Goal: Task Accomplishment & Management: Manage account settings

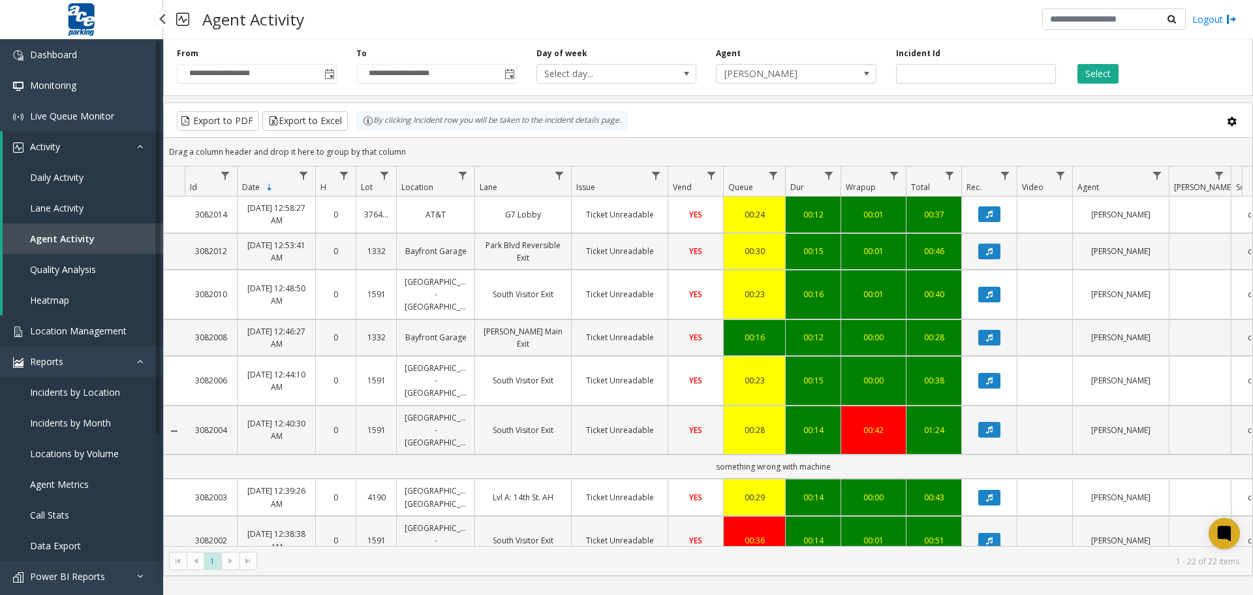
click at [73, 335] on span "Location Management" at bounding box center [78, 330] width 97 height 12
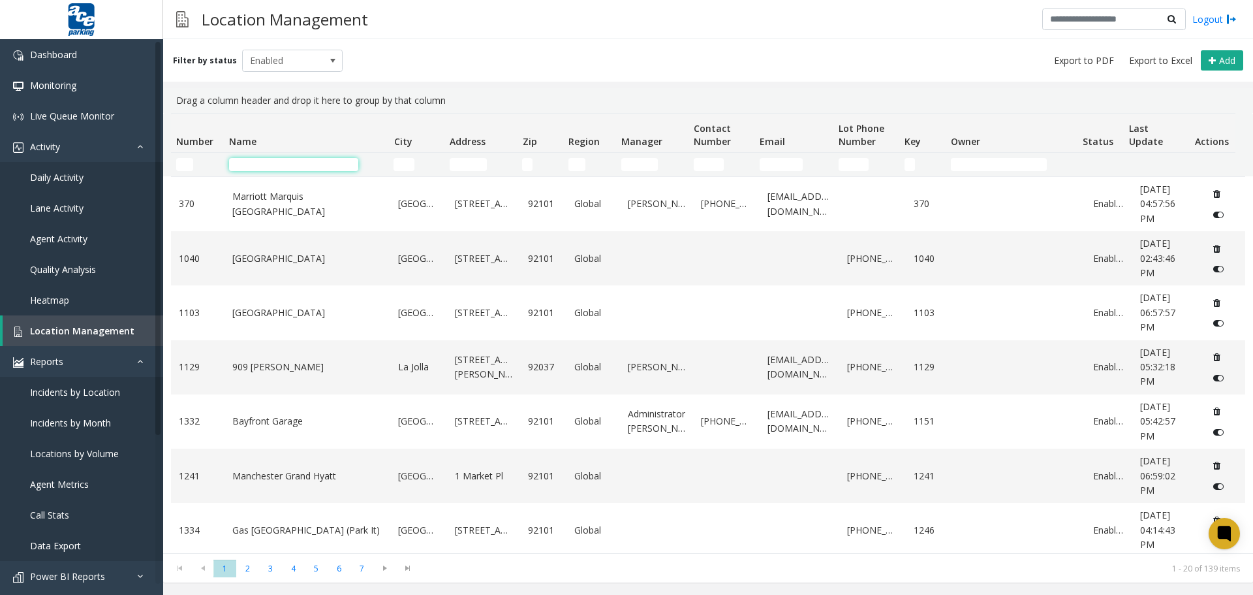
click at [249, 168] on input "Name Filter" at bounding box center [293, 164] width 129 height 13
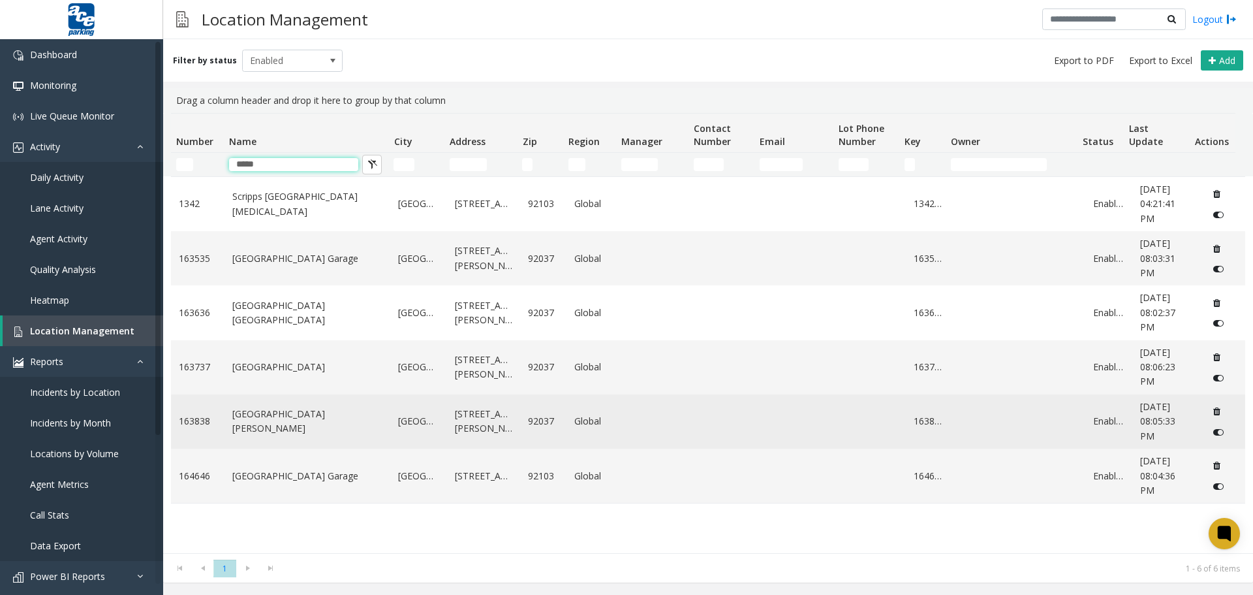
type input "*****"
click at [305, 421] on link "[GEOGRAPHIC_DATA] [PERSON_NAME]" at bounding box center [307, 421] width 151 height 29
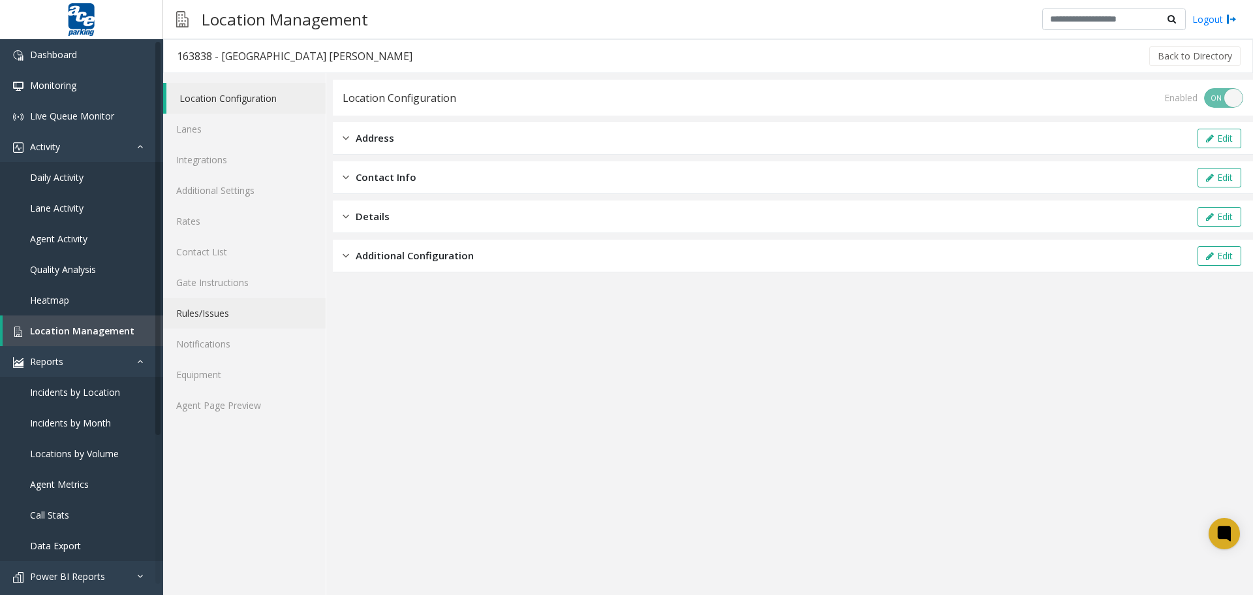
click at [217, 314] on link "Rules/Issues" at bounding box center [244, 313] width 163 height 31
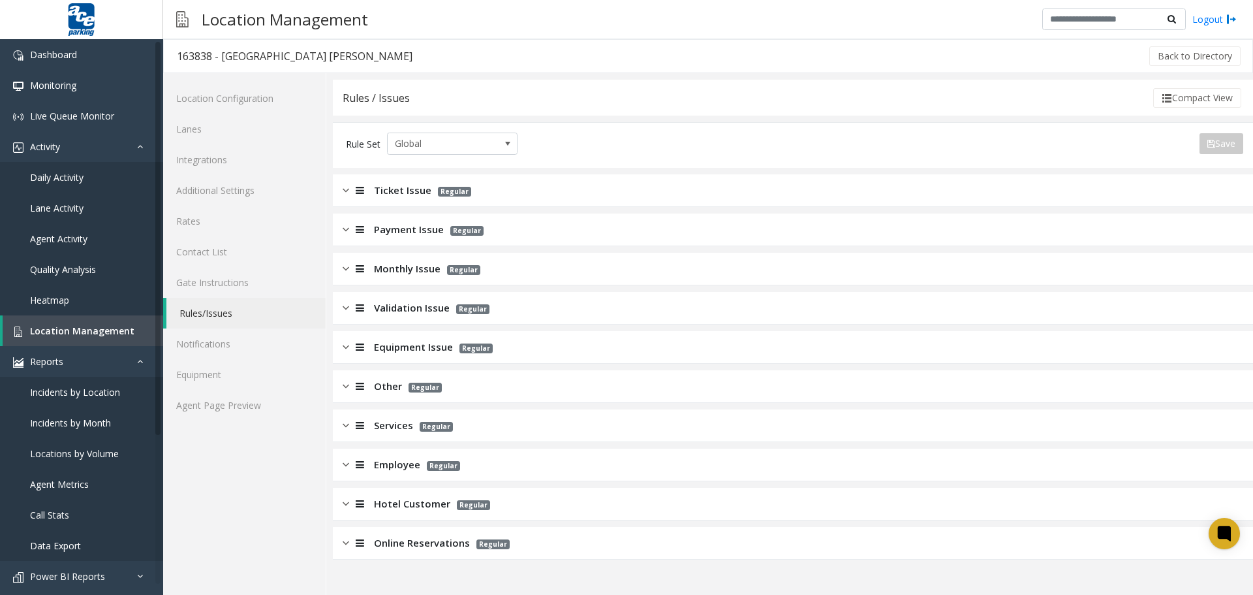
click at [396, 350] on span "Equipment Issue" at bounding box center [413, 346] width 79 height 15
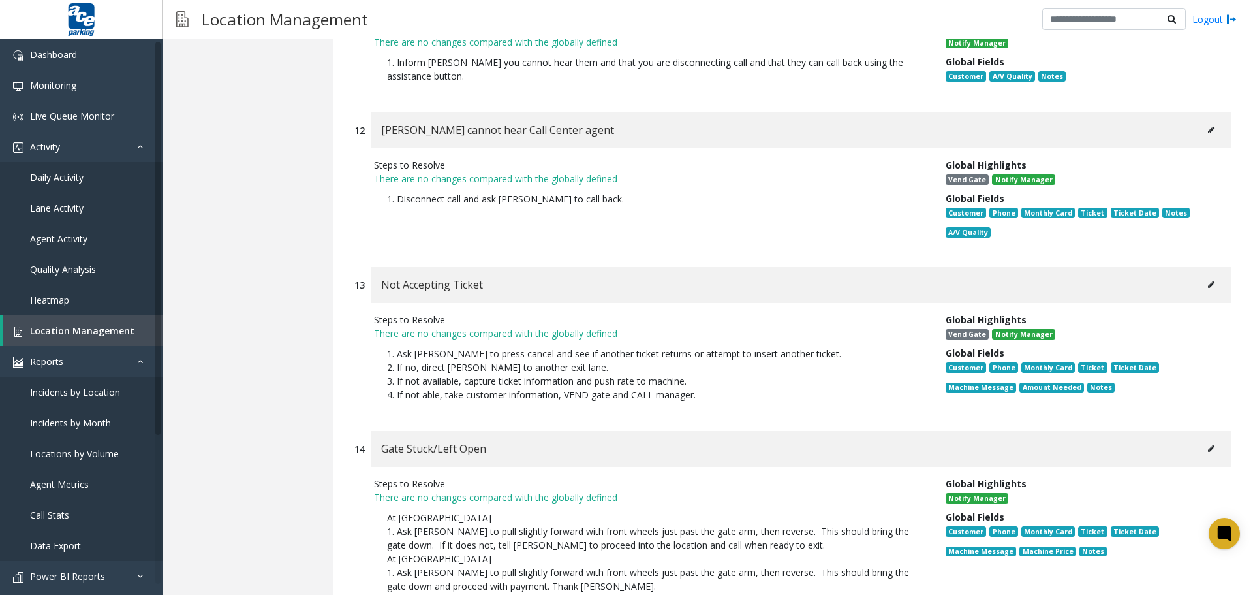
scroll to position [2161, 0]
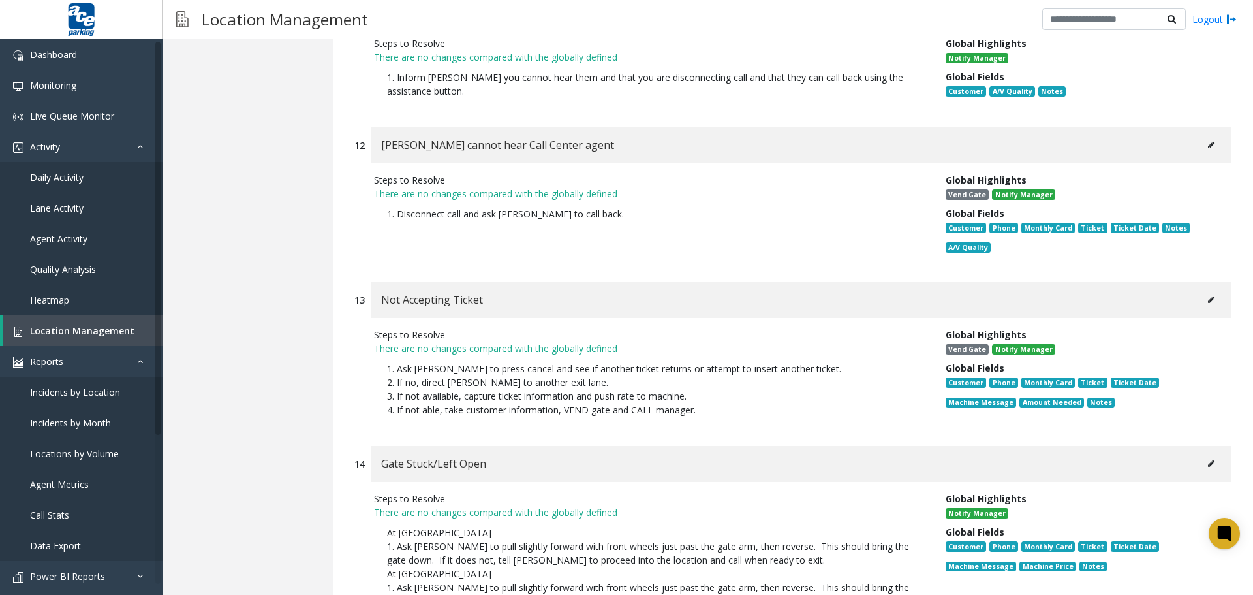
click at [1208, 141] on icon at bounding box center [1211, 145] width 7 height 8
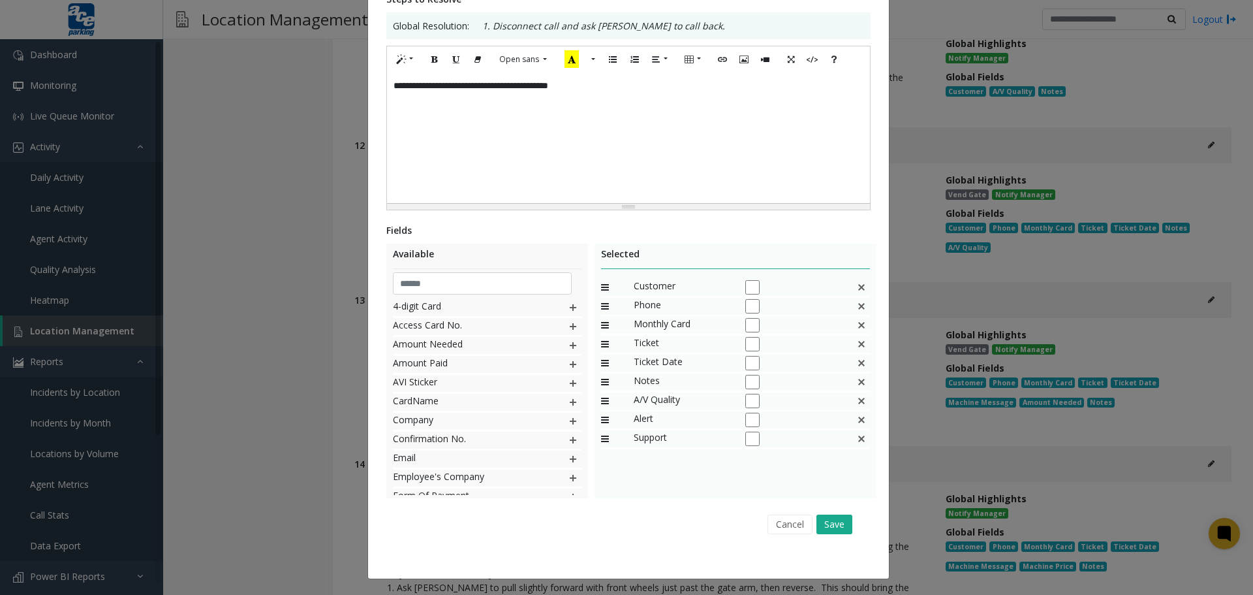
scroll to position [240, 0]
click at [822, 523] on button "Save" at bounding box center [835, 524] width 36 height 20
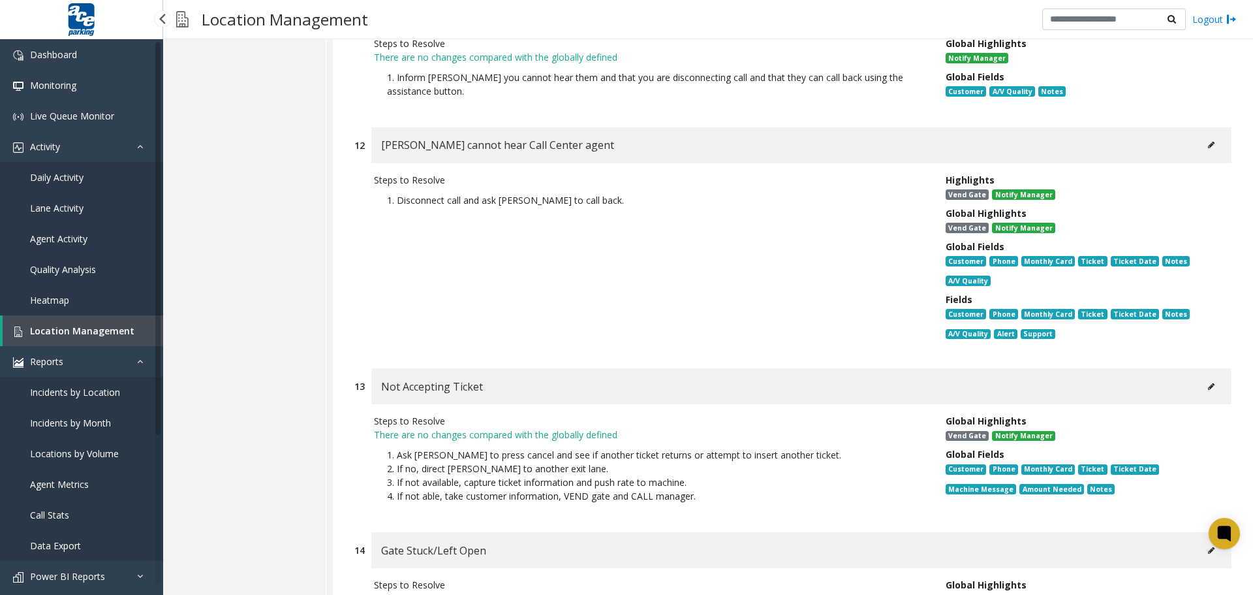
click at [106, 332] on span "Location Management" at bounding box center [82, 330] width 104 height 12
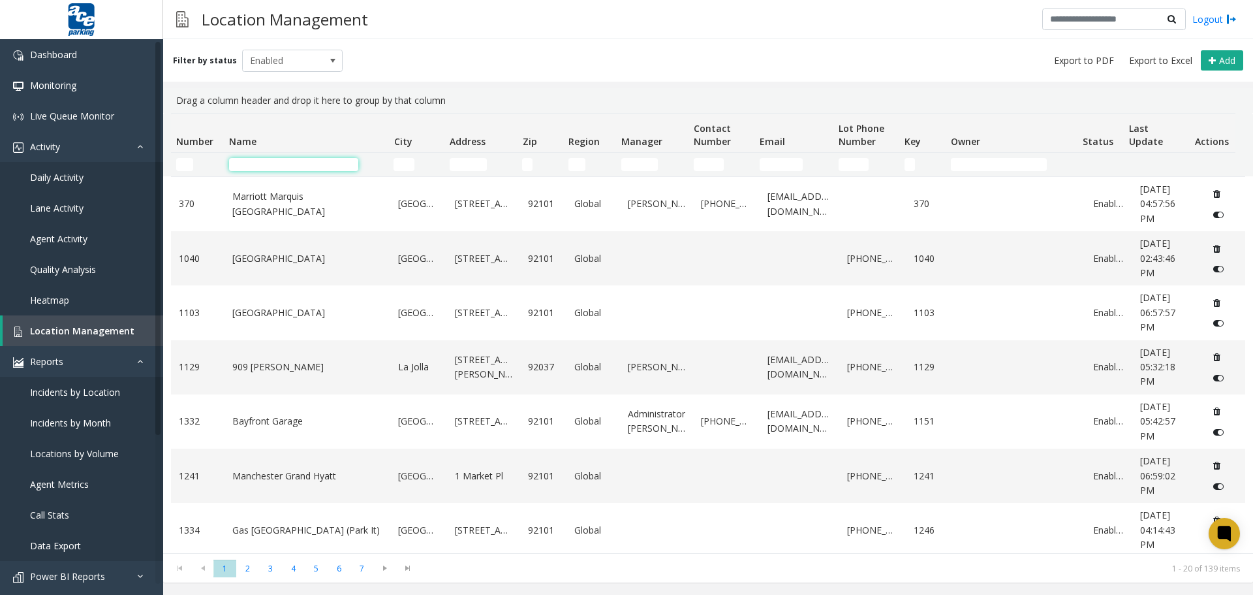
click at [272, 166] on input "Name Filter" at bounding box center [293, 164] width 129 height 13
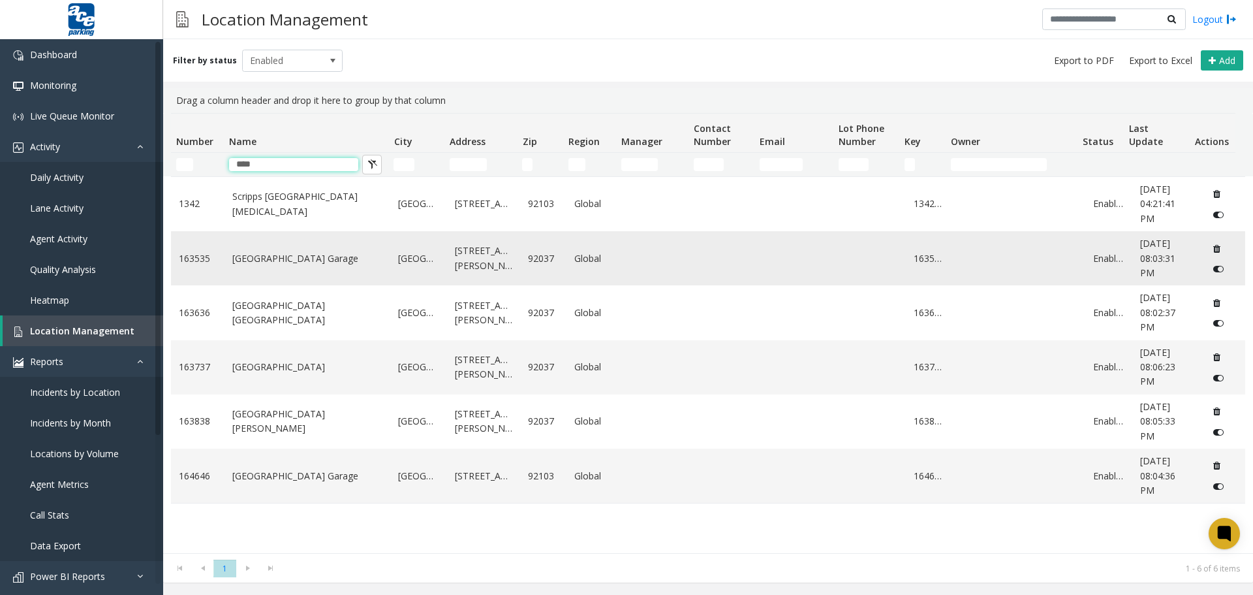
type input "****"
click at [301, 258] on link "[GEOGRAPHIC_DATA] Garage" at bounding box center [307, 258] width 151 height 14
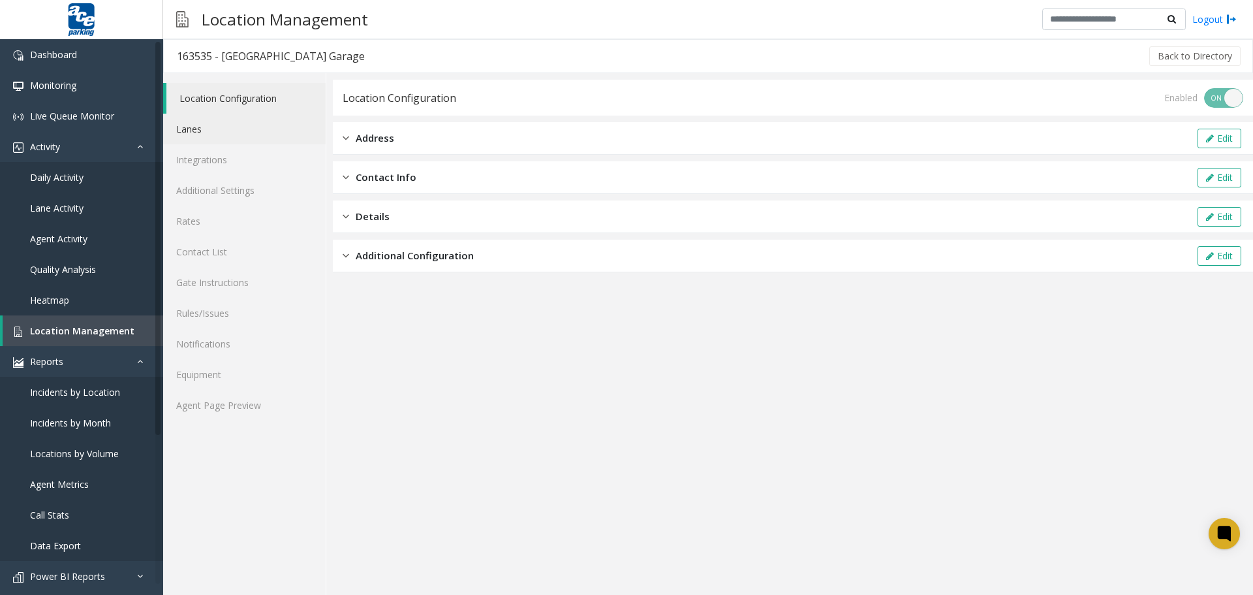
click at [217, 133] on link "Lanes" at bounding box center [244, 129] width 163 height 31
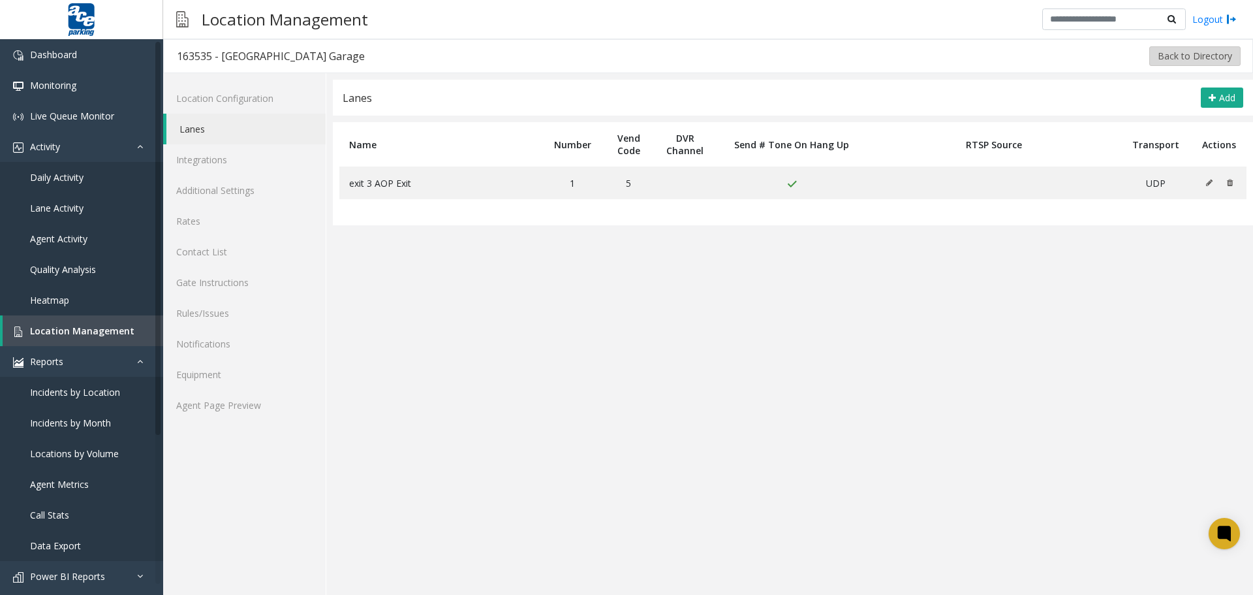
click at [1195, 55] on button "Back to Directory" at bounding box center [1195, 56] width 91 height 20
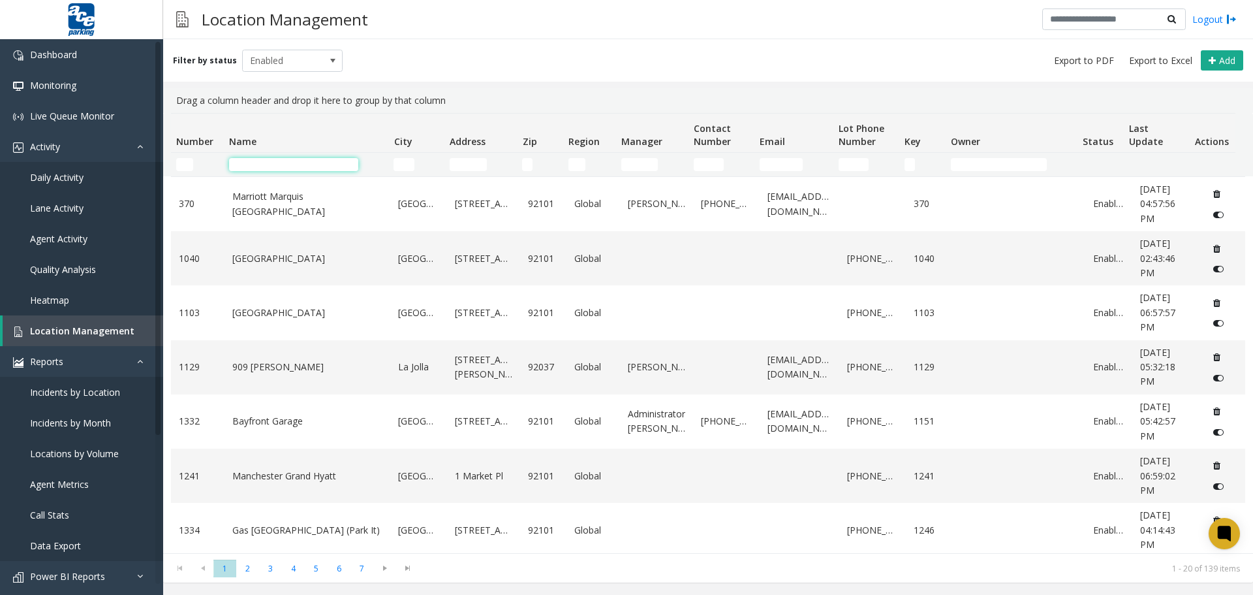
click at [259, 159] on input "Name Filter" at bounding box center [293, 164] width 129 height 13
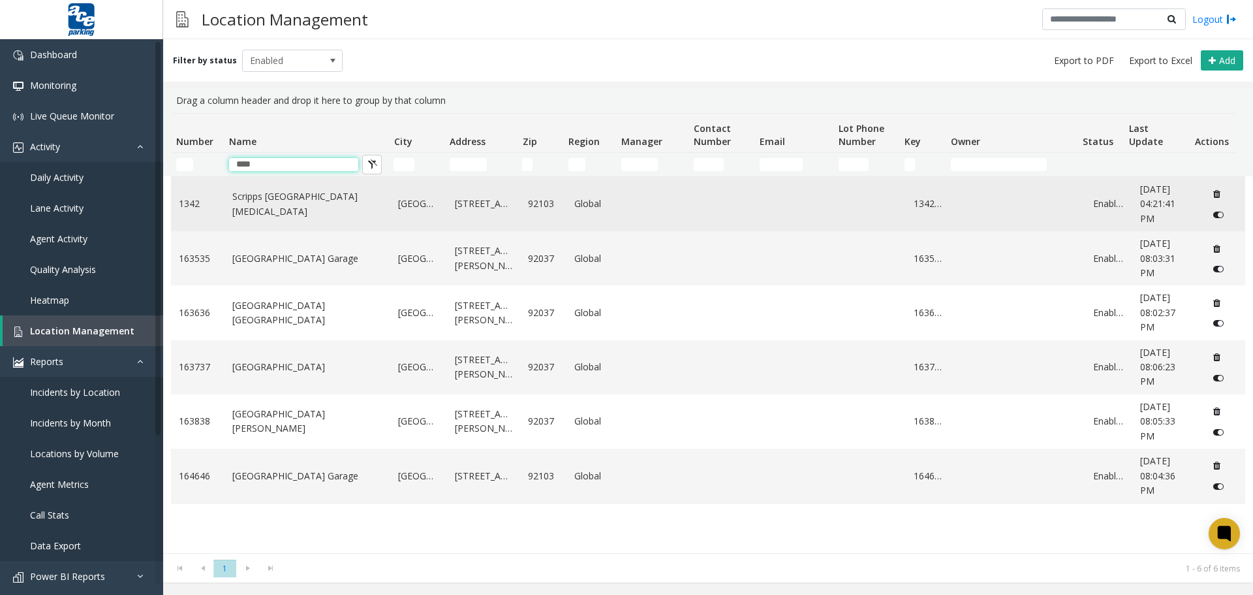
type input "****"
click at [255, 206] on link "Scripps [GEOGRAPHIC_DATA][MEDICAL_DATA]" at bounding box center [307, 203] width 151 height 29
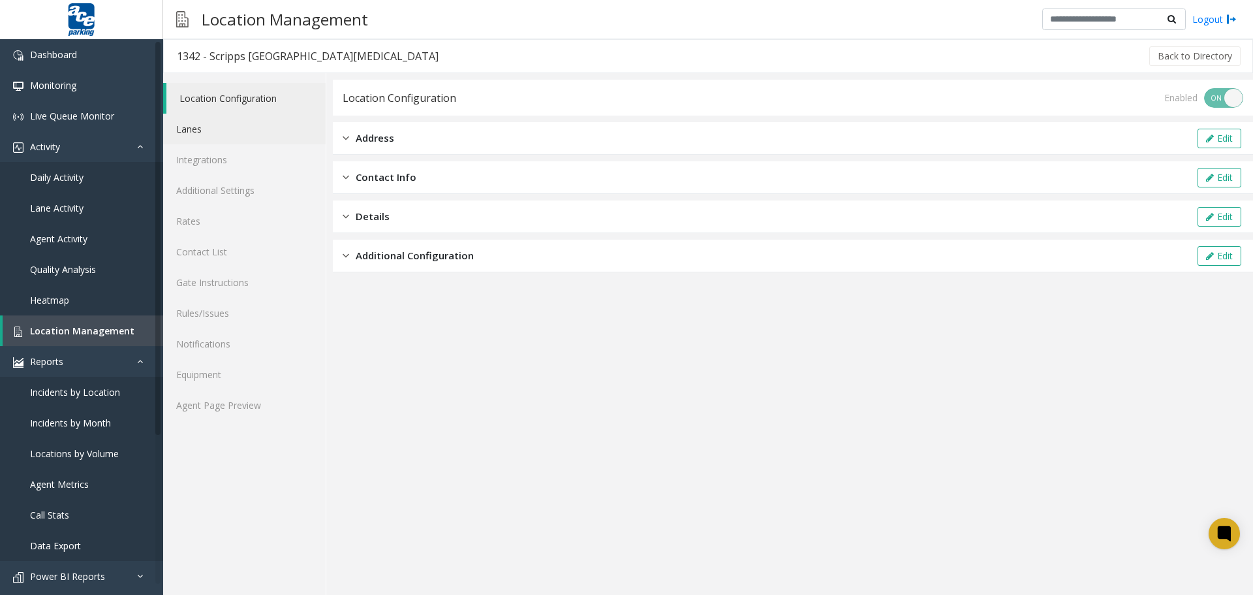
click at [240, 132] on link "Lanes" at bounding box center [244, 129] width 163 height 31
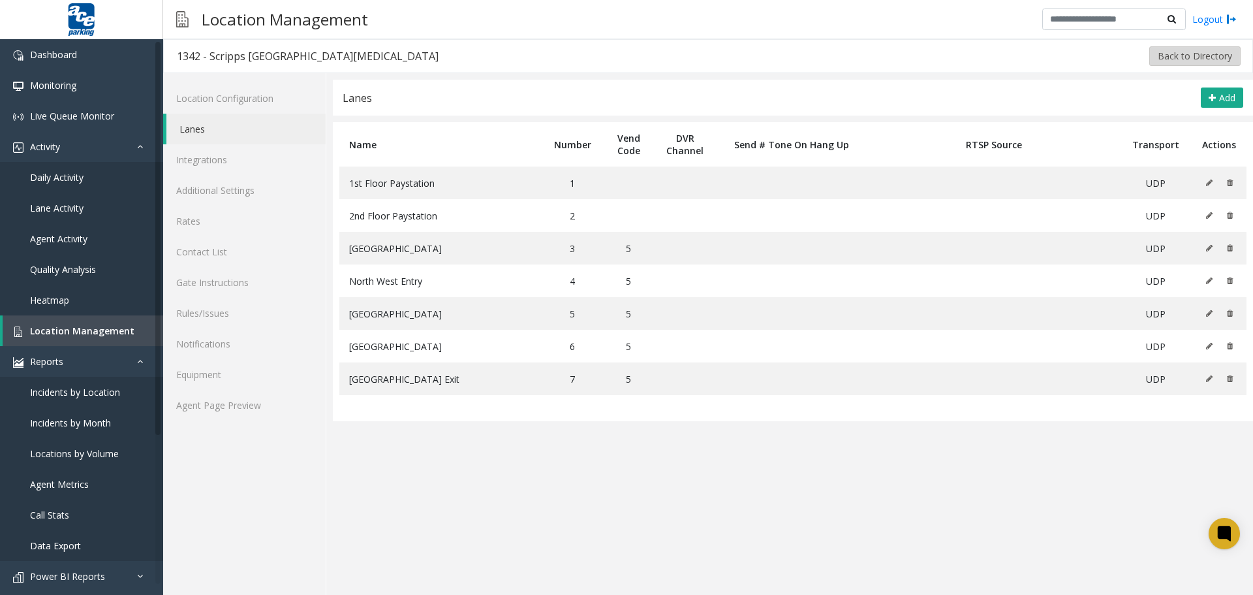
click at [1215, 54] on button "Back to Directory" at bounding box center [1195, 56] width 91 height 20
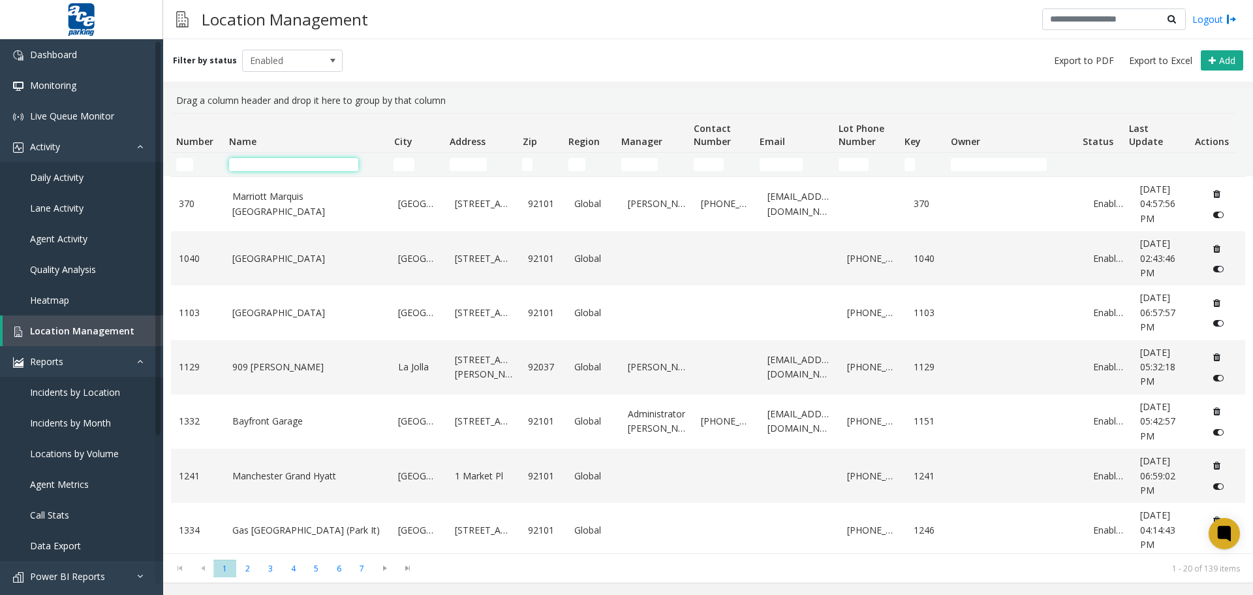
click at [264, 160] on input "Name Filter" at bounding box center [293, 164] width 129 height 13
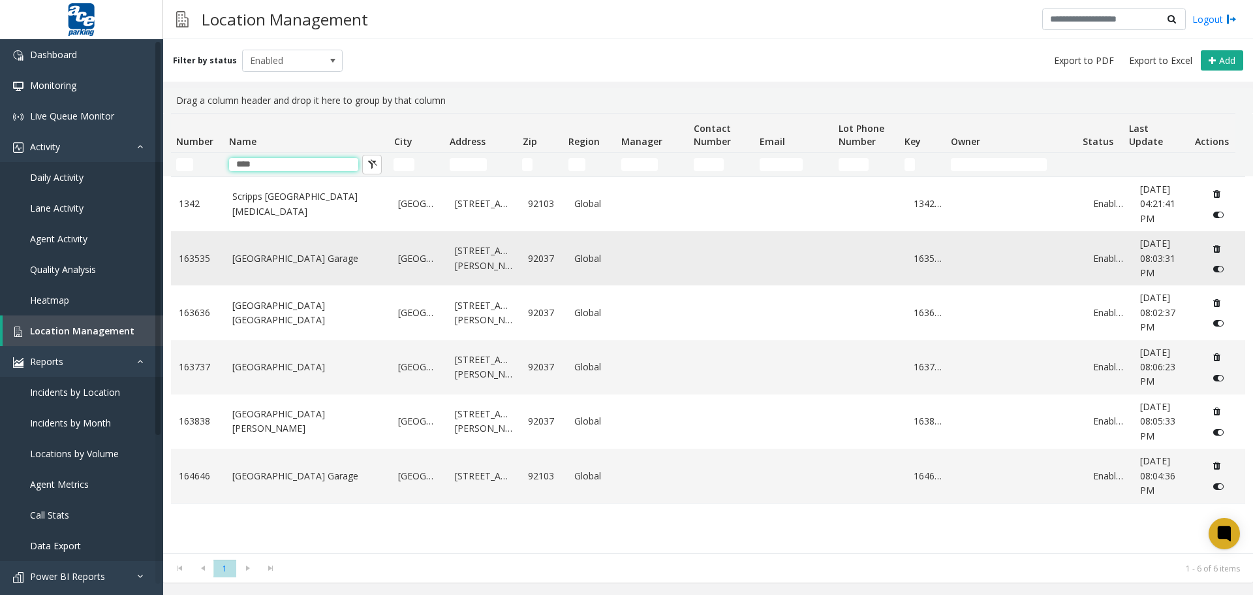
type input "****"
click at [300, 260] on link "[GEOGRAPHIC_DATA] Garage" at bounding box center [307, 258] width 151 height 14
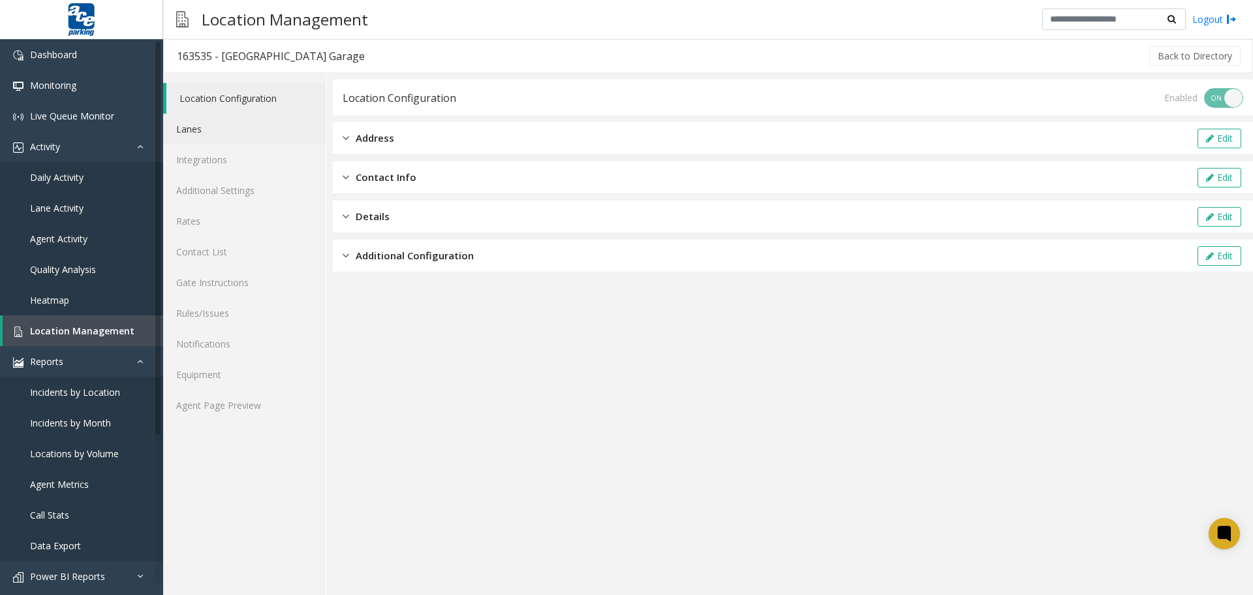
click at [212, 127] on link "Lanes" at bounding box center [244, 129] width 163 height 31
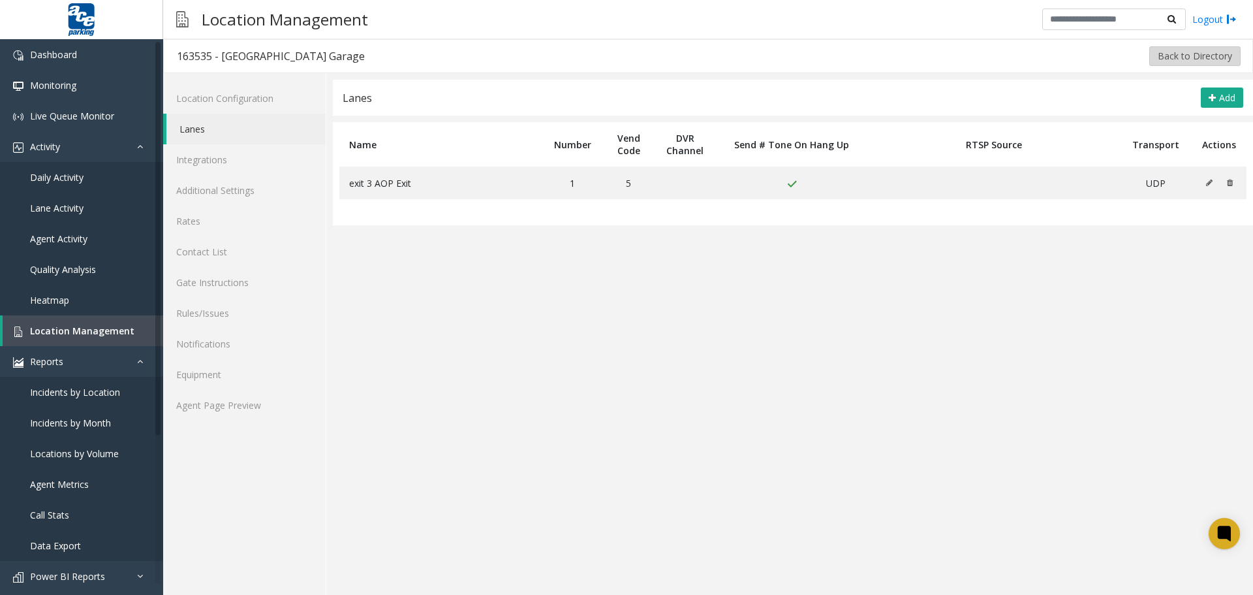
click at [1181, 59] on button "Back to Directory" at bounding box center [1195, 56] width 91 height 20
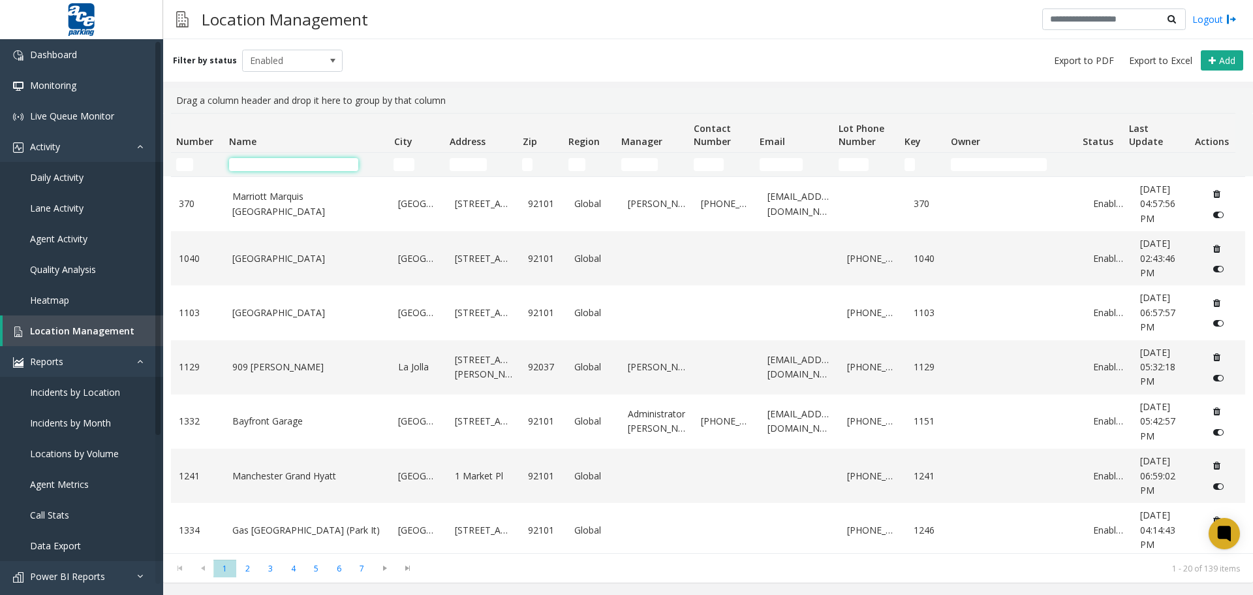
click at [241, 163] on input "Name Filter" at bounding box center [293, 164] width 129 height 13
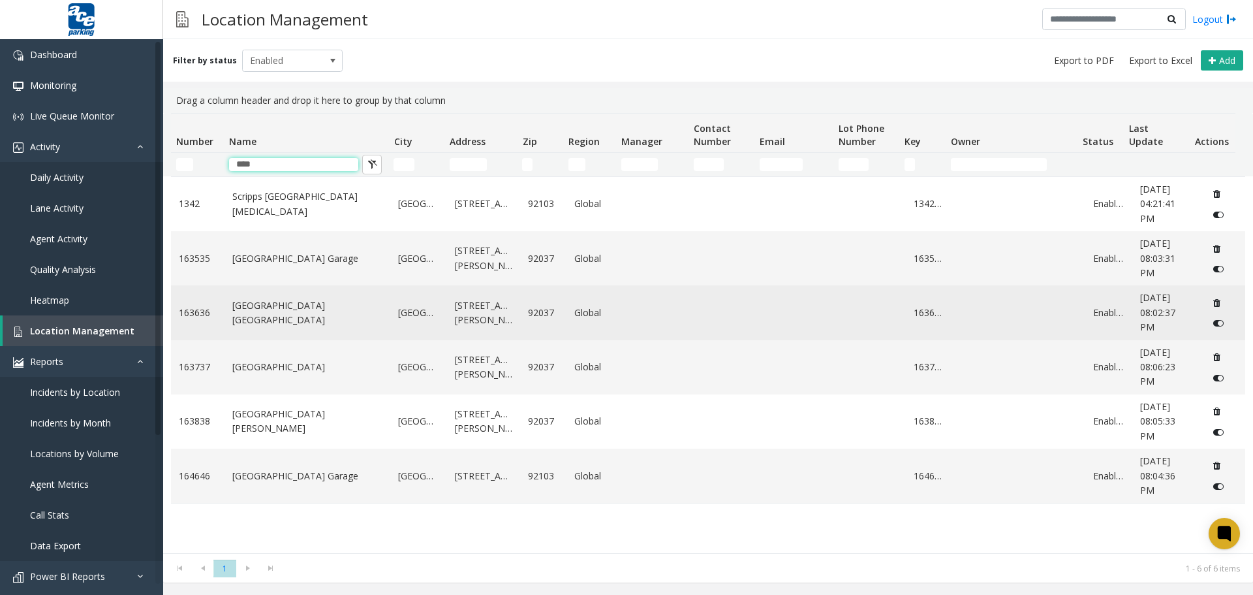
type input "****"
click at [282, 314] on link "[GEOGRAPHIC_DATA] [GEOGRAPHIC_DATA]" at bounding box center [307, 312] width 151 height 29
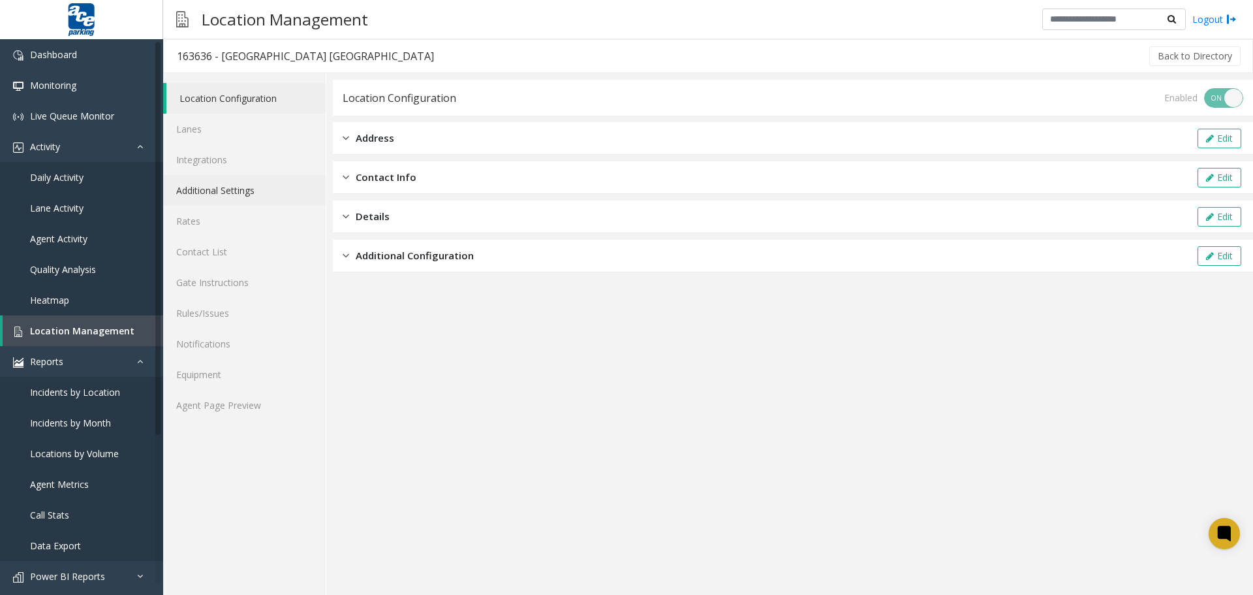
click at [243, 190] on link "Additional Settings" at bounding box center [244, 190] width 163 height 31
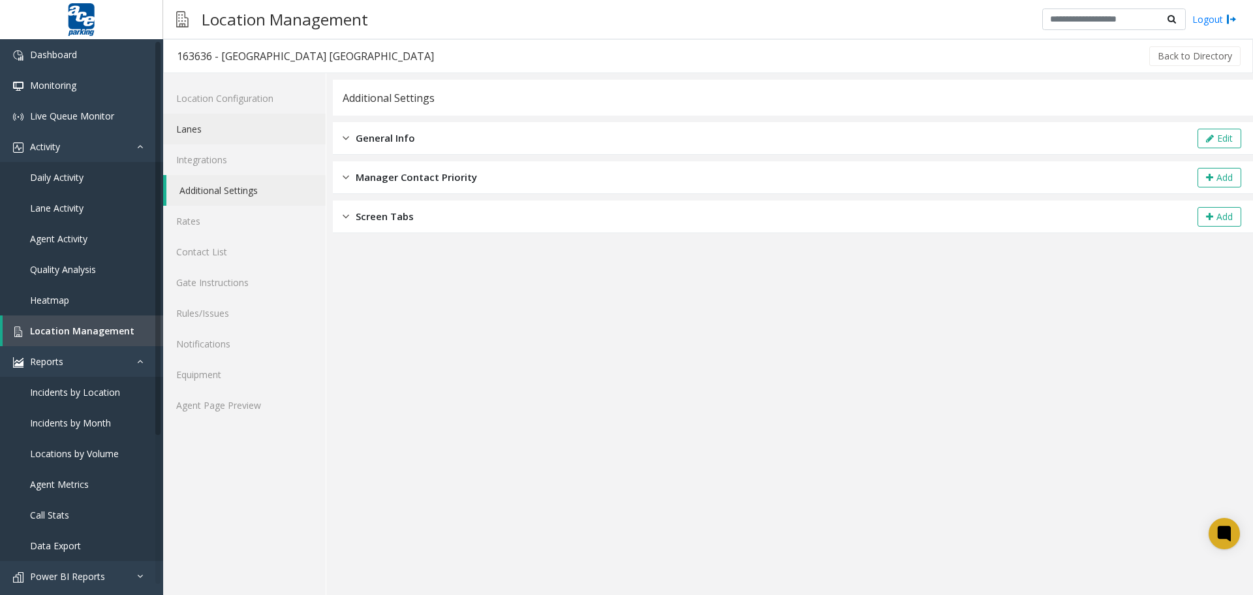
click at [228, 129] on link "Lanes" at bounding box center [244, 129] width 163 height 31
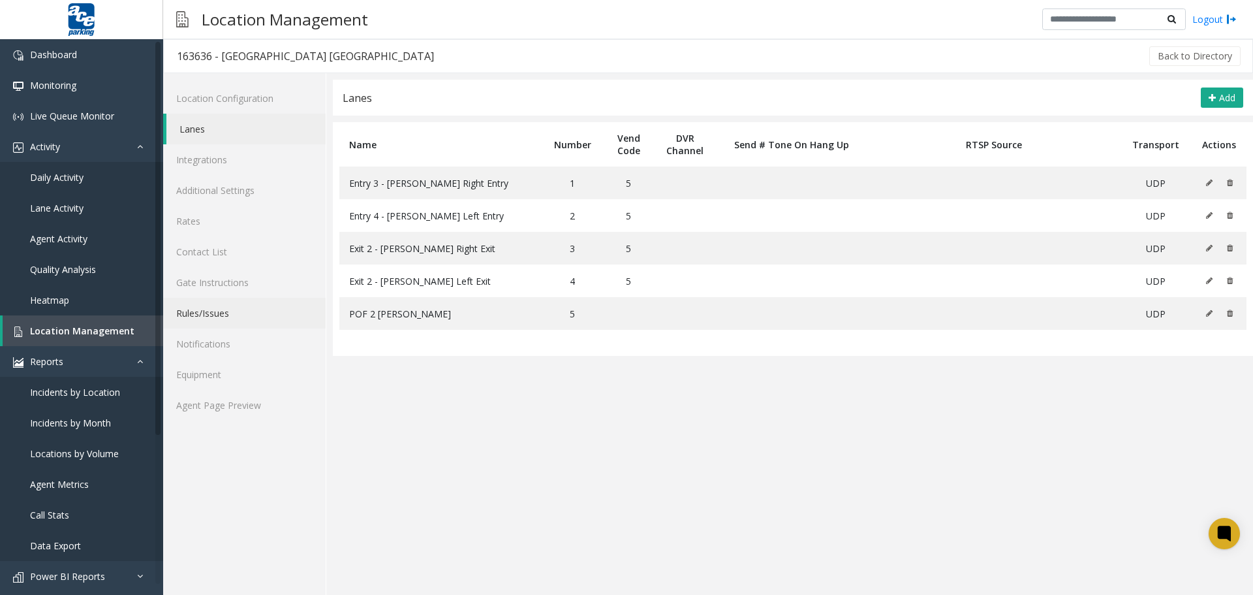
click at [215, 313] on link "Rules/Issues" at bounding box center [244, 313] width 163 height 31
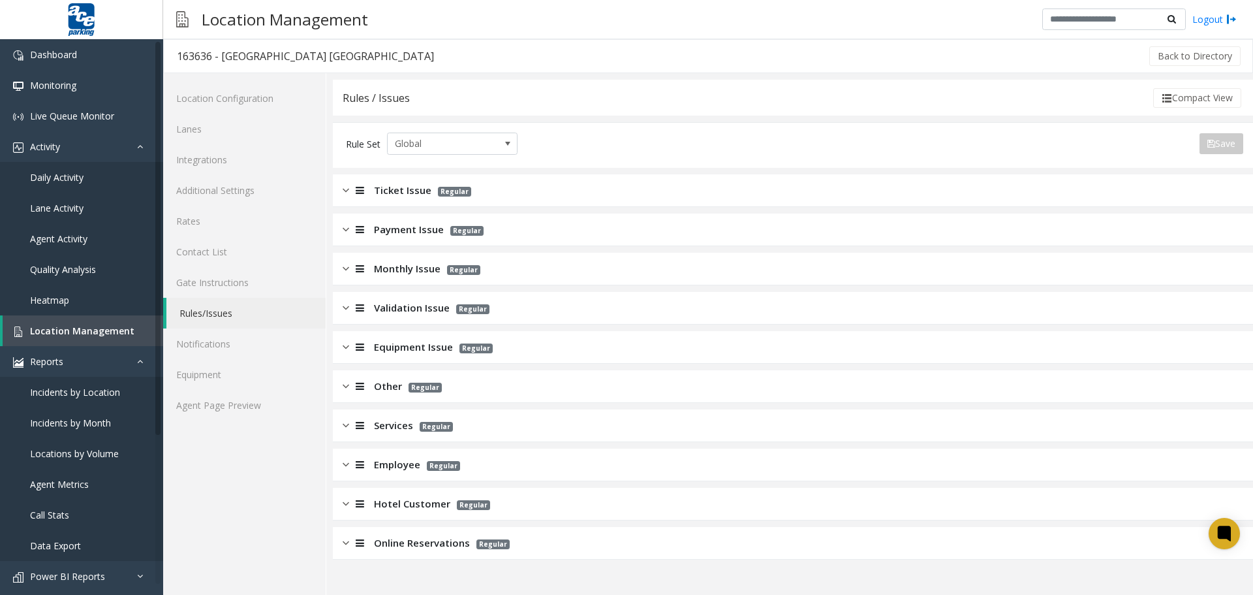
click at [345, 347] on img at bounding box center [346, 346] width 7 height 15
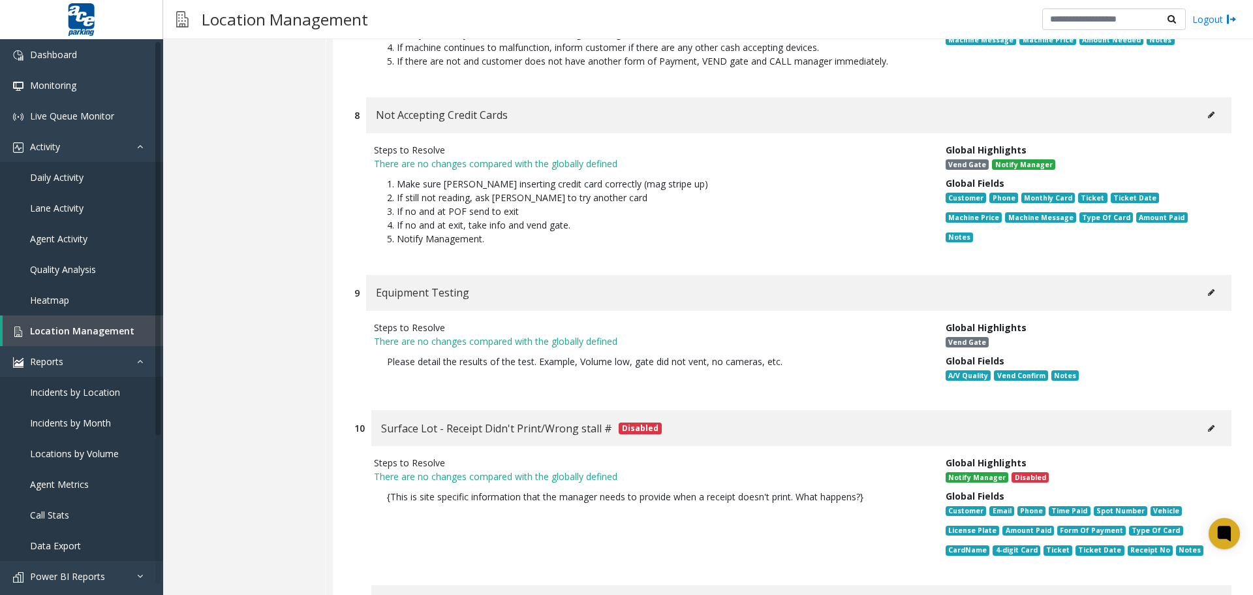
scroll to position [1632, 0]
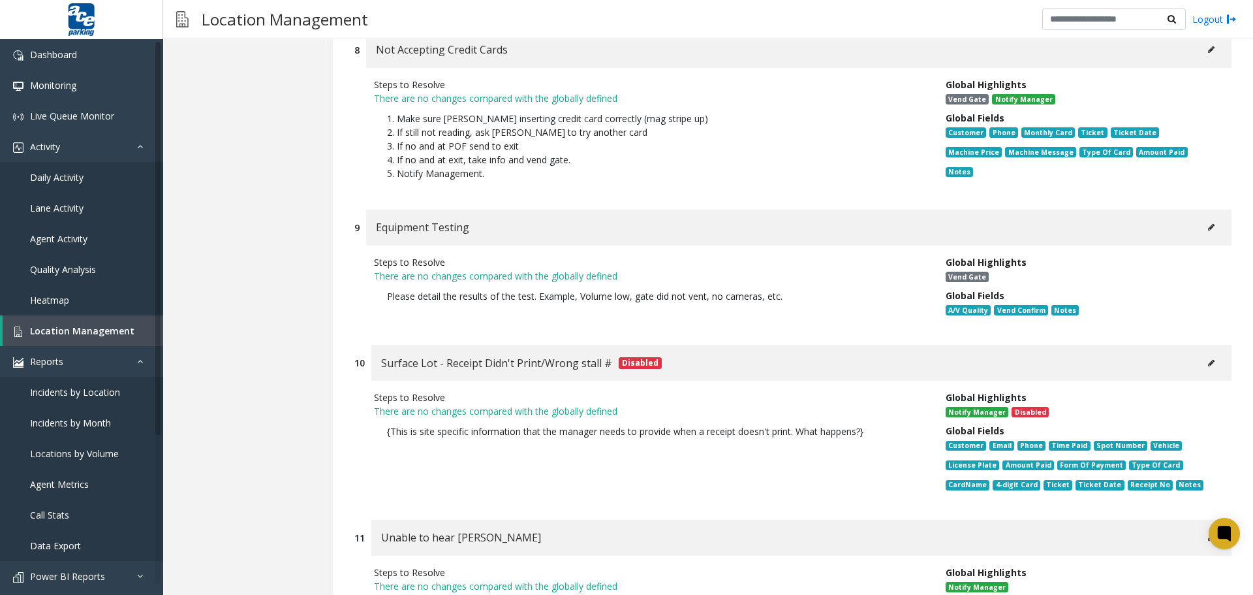
click at [1208, 223] on icon at bounding box center [1211, 227] width 7 height 8
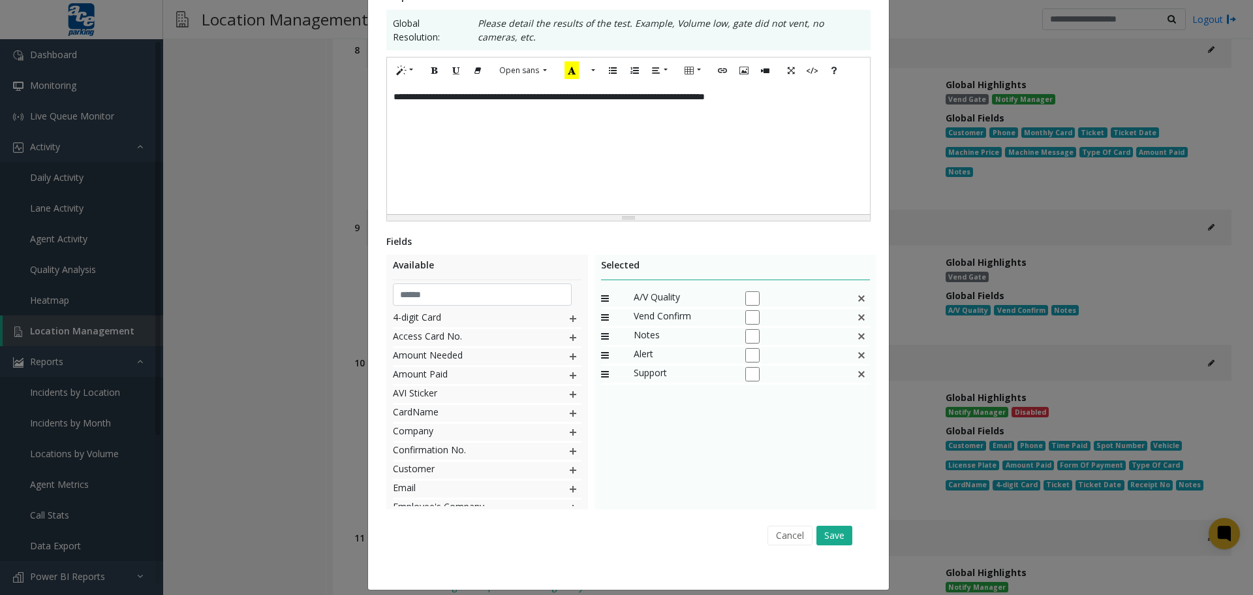
scroll to position [253, 0]
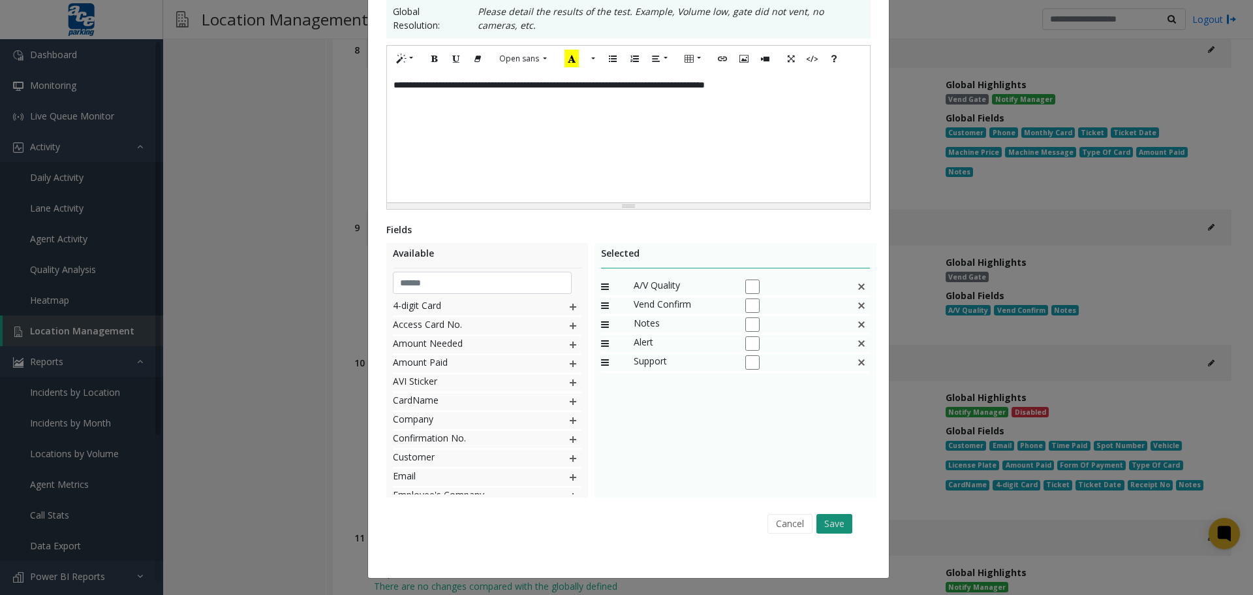
click at [830, 525] on button "Save" at bounding box center [835, 524] width 36 height 20
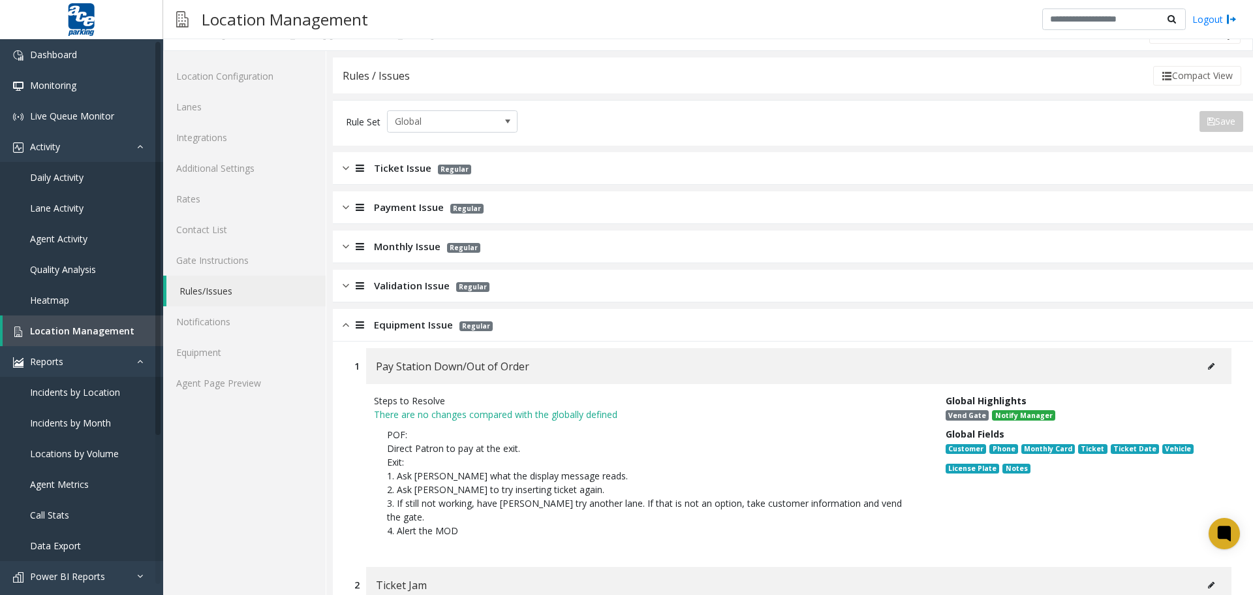
scroll to position [0, 0]
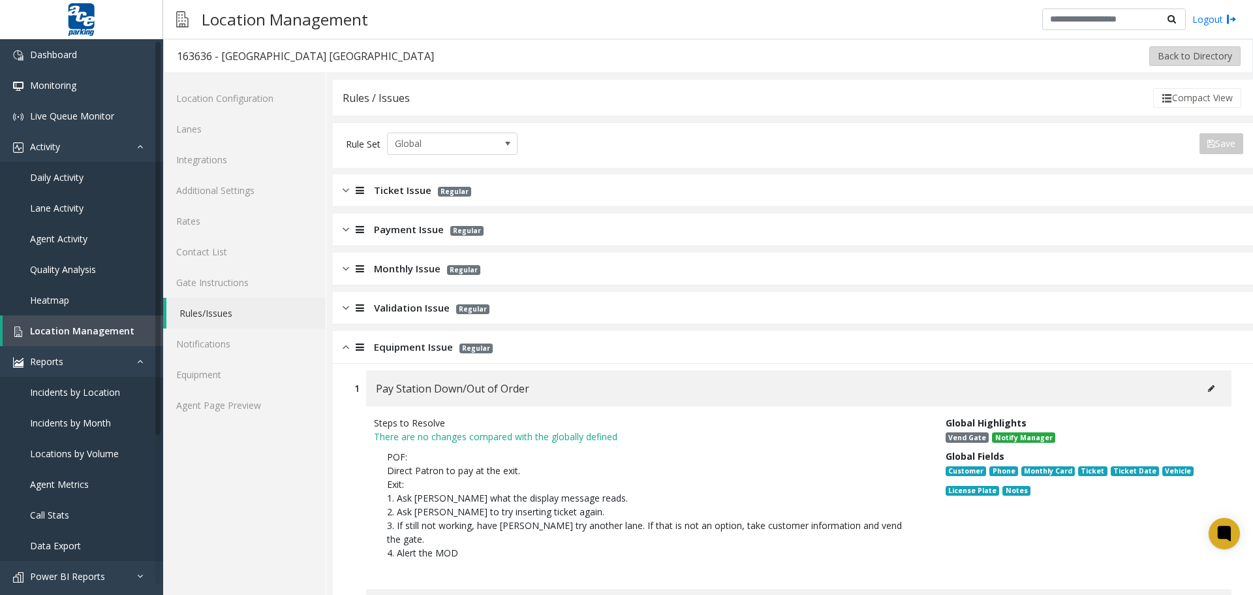
click at [1191, 59] on button "Back to Directory" at bounding box center [1195, 56] width 91 height 20
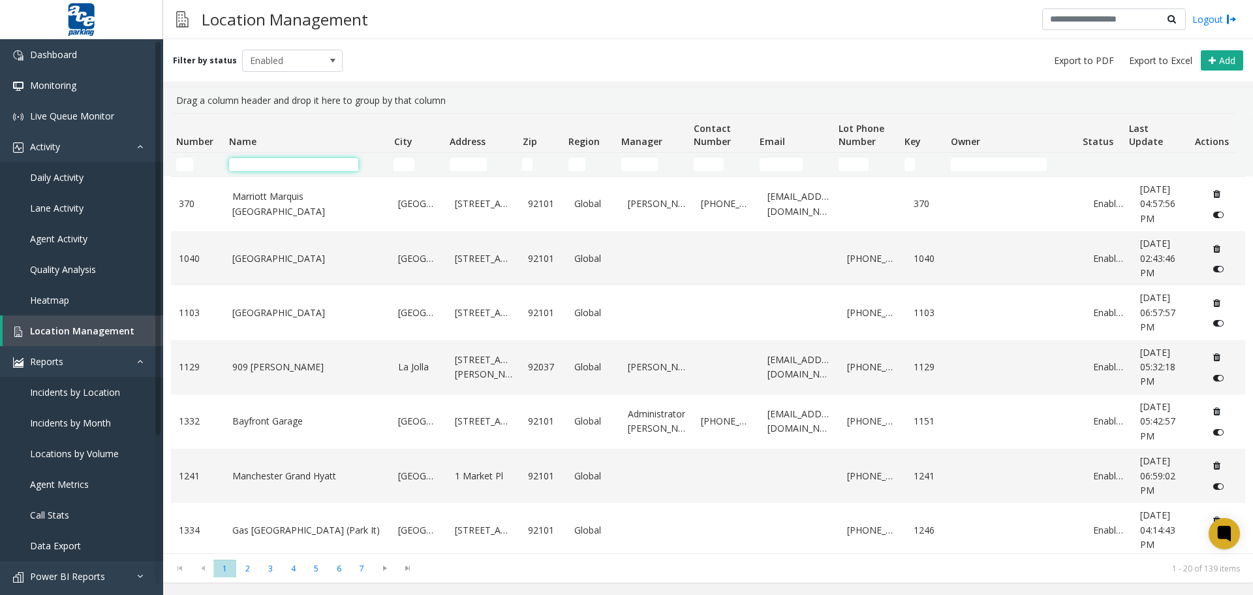
click at [281, 160] on input "Name Filter" at bounding box center [293, 164] width 129 height 13
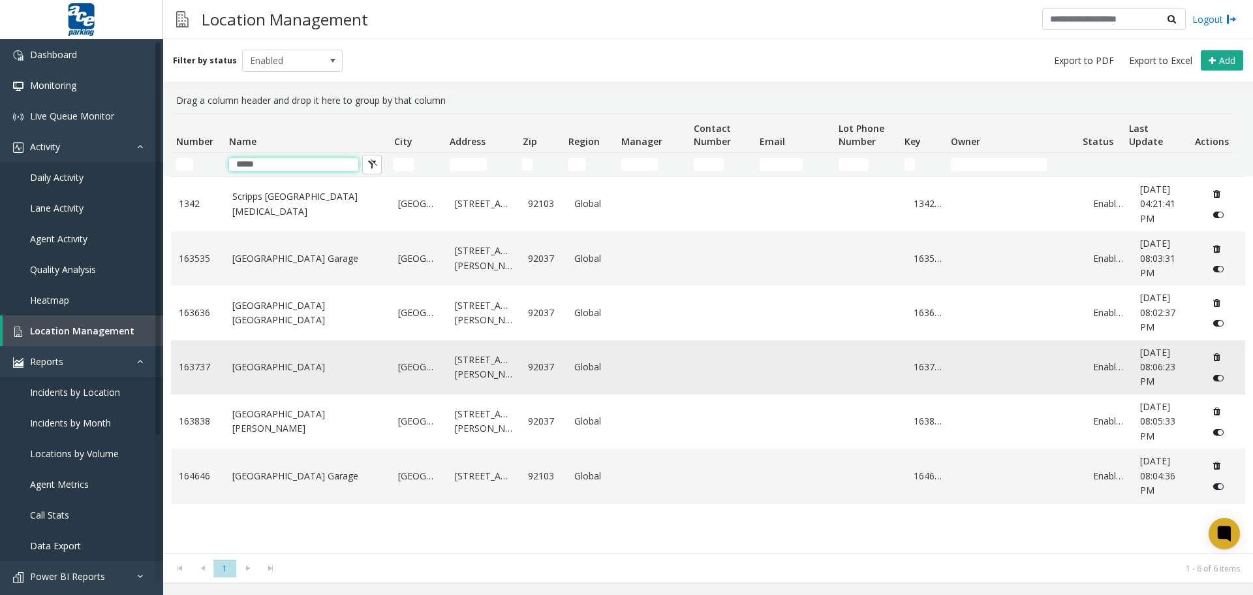
type input "*****"
click at [298, 369] on link "[GEOGRAPHIC_DATA]" at bounding box center [307, 367] width 151 height 14
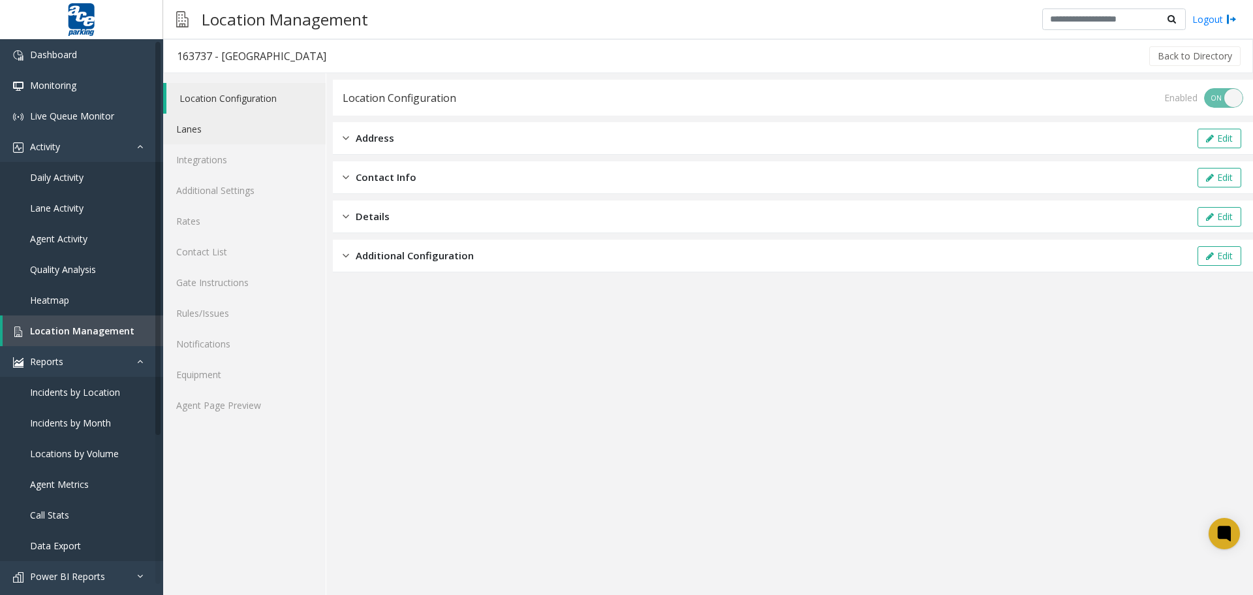
click at [198, 127] on link "Lanes" at bounding box center [244, 129] width 163 height 31
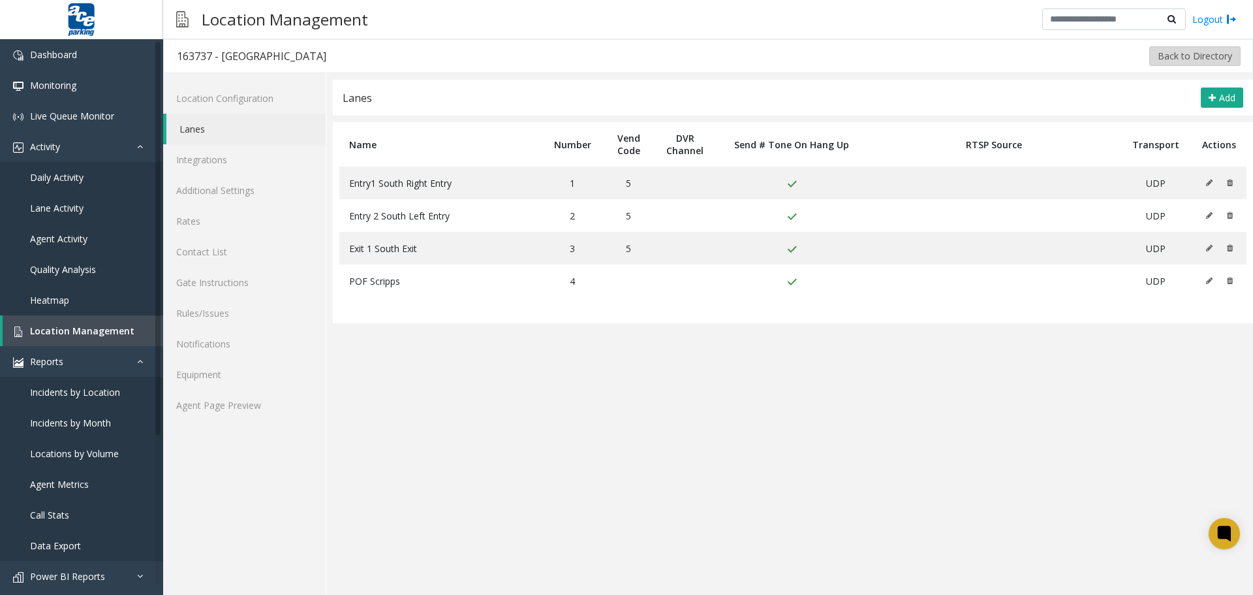
click at [1176, 55] on button "Back to Directory" at bounding box center [1195, 56] width 91 height 20
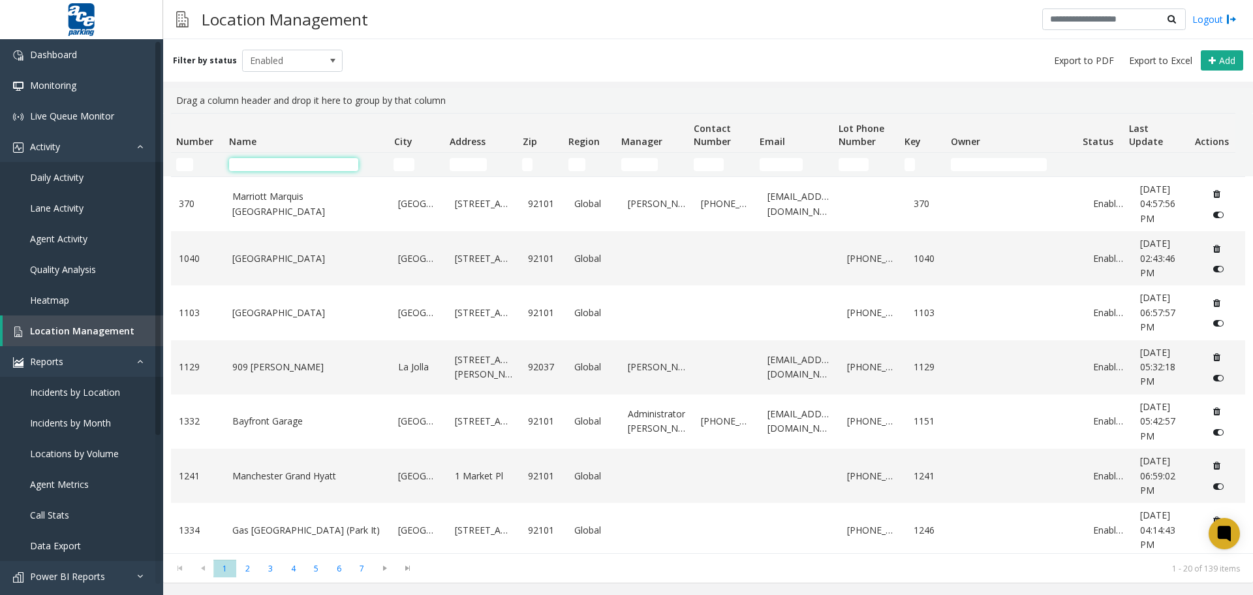
click at [256, 167] on input "Name Filter" at bounding box center [293, 164] width 129 height 13
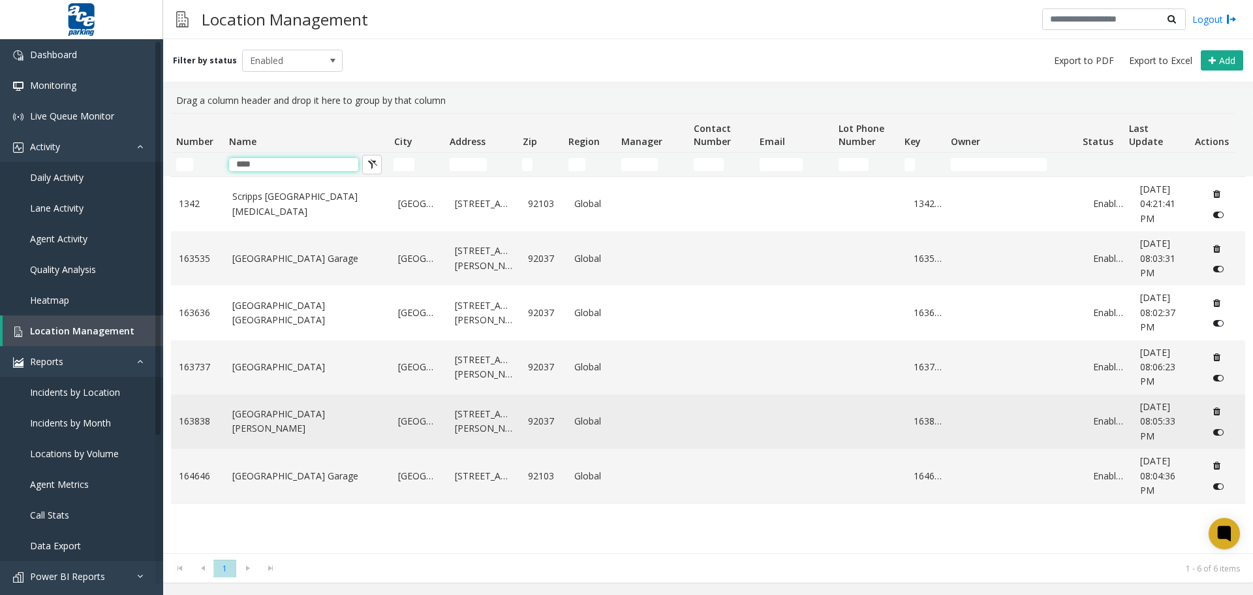
type input "****"
click at [304, 422] on link "[GEOGRAPHIC_DATA] [PERSON_NAME]" at bounding box center [307, 421] width 151 height 29
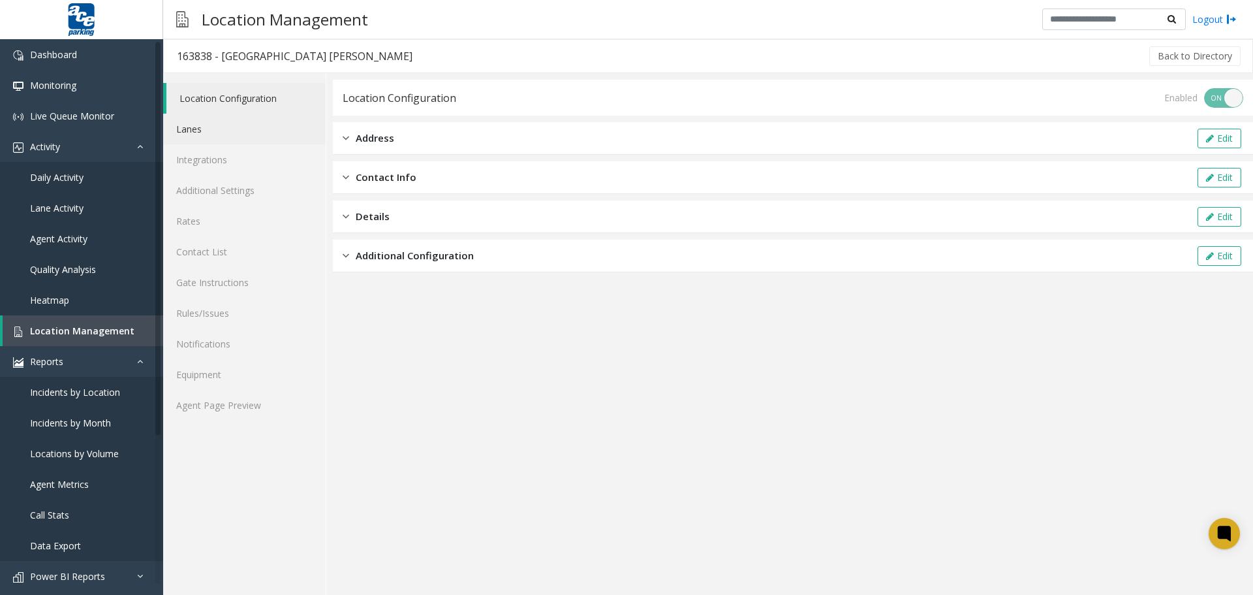
click at [198, 130] on link "Lanes" at bounding box center [244, 129] width 163 height 31
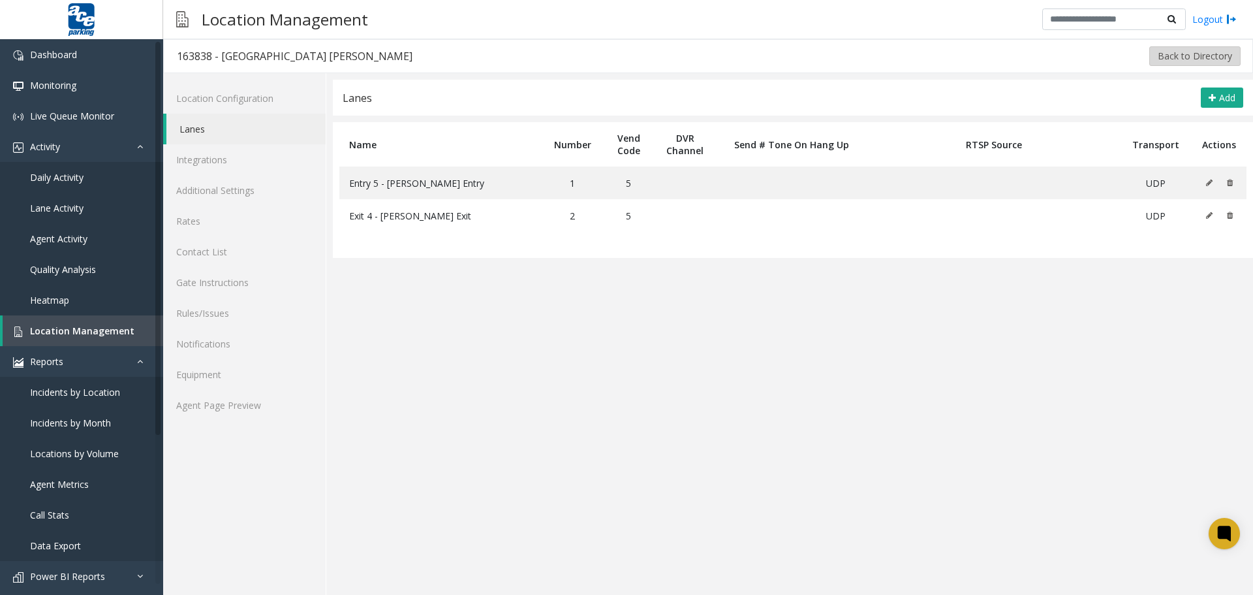
click at [1191, 57] on button "Back to Directory" at bounding box center [1195, 56] width 91 height 20
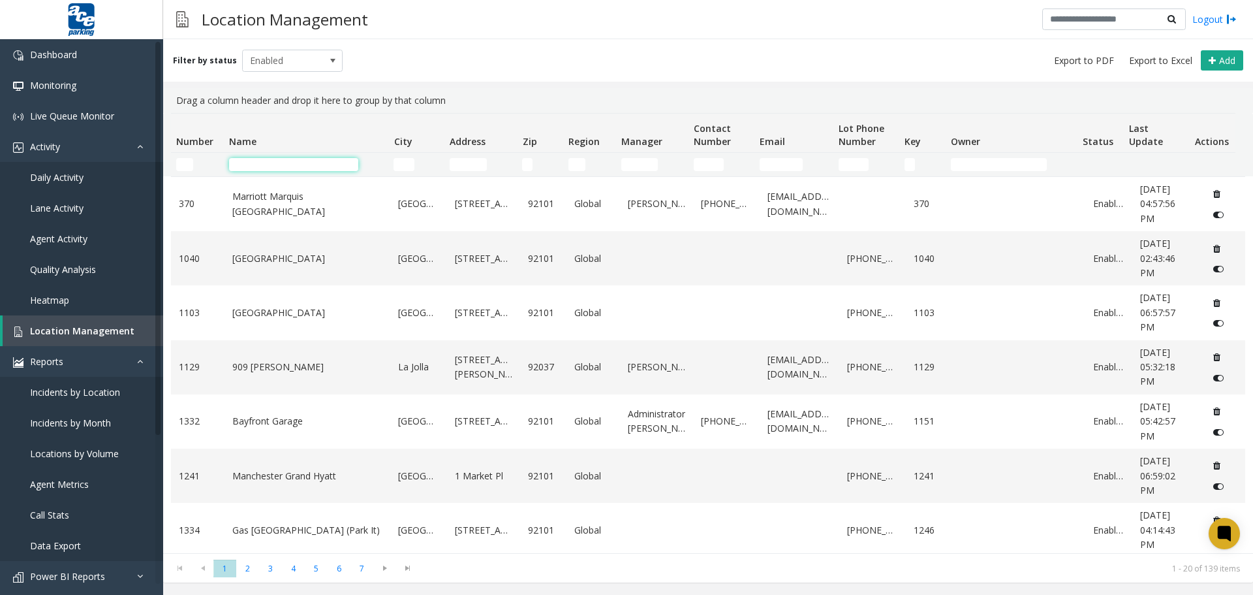
click at [275, 159] on input "Name Filter" at bounding box center [293, 164] width 129 height 13
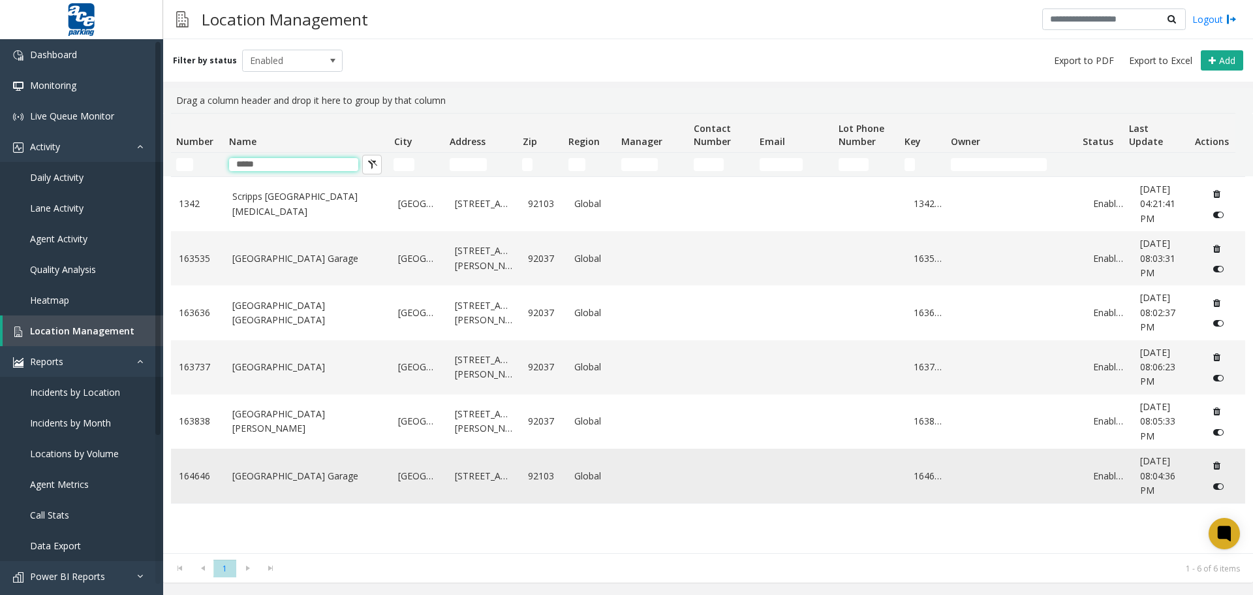
type input "*****"
click at [272, 478] on link "[GEOGRAPHIC_DATA] Garage" at bounding box center [307, 476] width 151 height 14
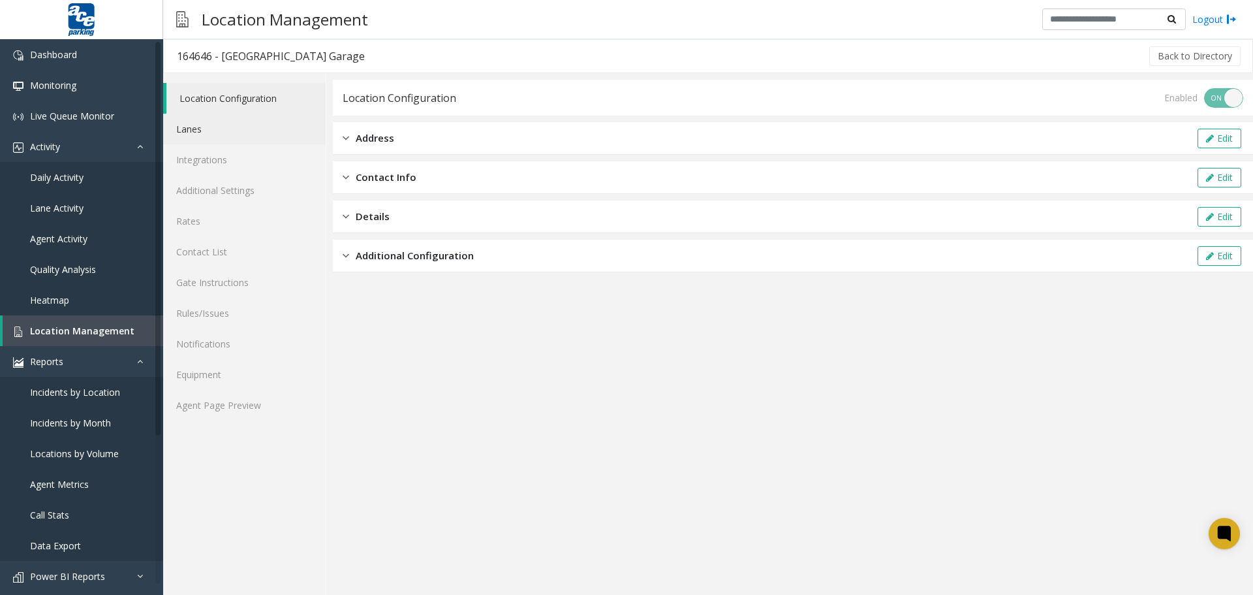
click at [218, 129] on link "Lanes" at bounding box center [244, 129] width 163 height 31
